Goal: Transaction & Acquisition: Book appointment/travel/reservation

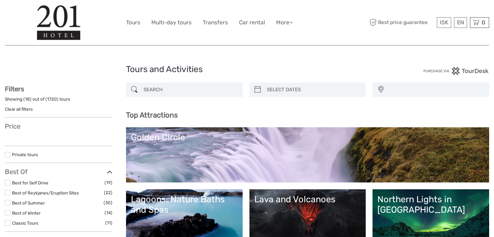
select select
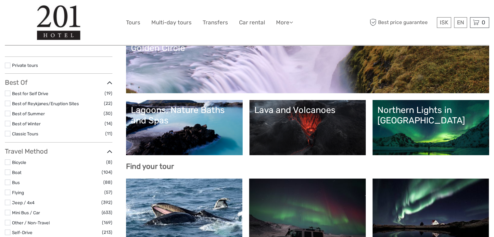
scroll to position [90, 0]
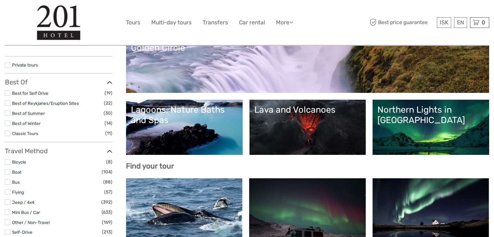
select select
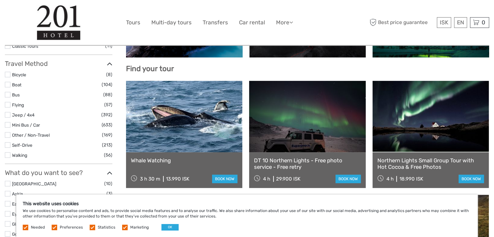
scroll to position [188, 0]
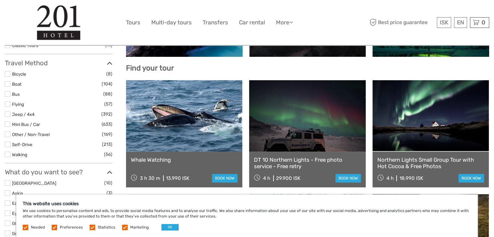
click at [298, 172] on div "DT 10 Northern Lights - Free photo service - Free retry 4 h 29.900 ISK book now" at bounding box center [307, 170] width 116 height 36
click at [292, 167] on link "DT 10 Northern Lights - Free photo service - Free retry" at bounding box center [307, 162] width 106 height 13
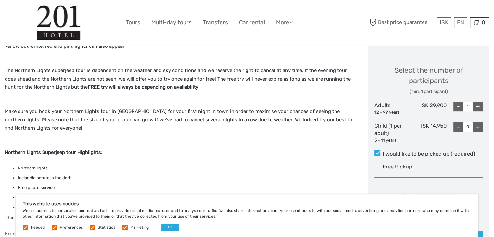
scroll to position [377, 0]
